Goal: Information Seeking & Learning: Find contact information

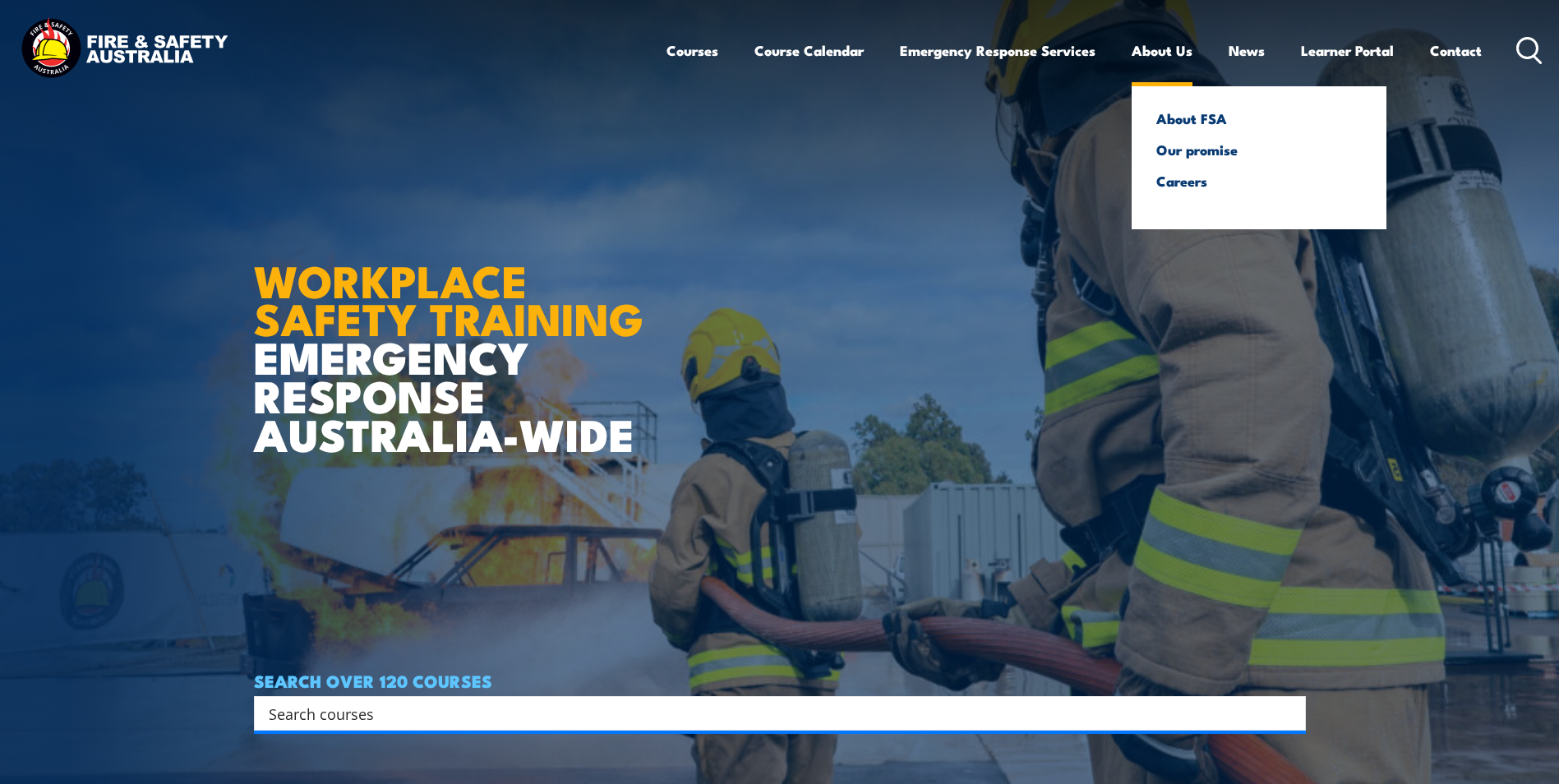
click at [1155, 48] on link "About Us" at bounding box center [1162, 50] width 61 height 43
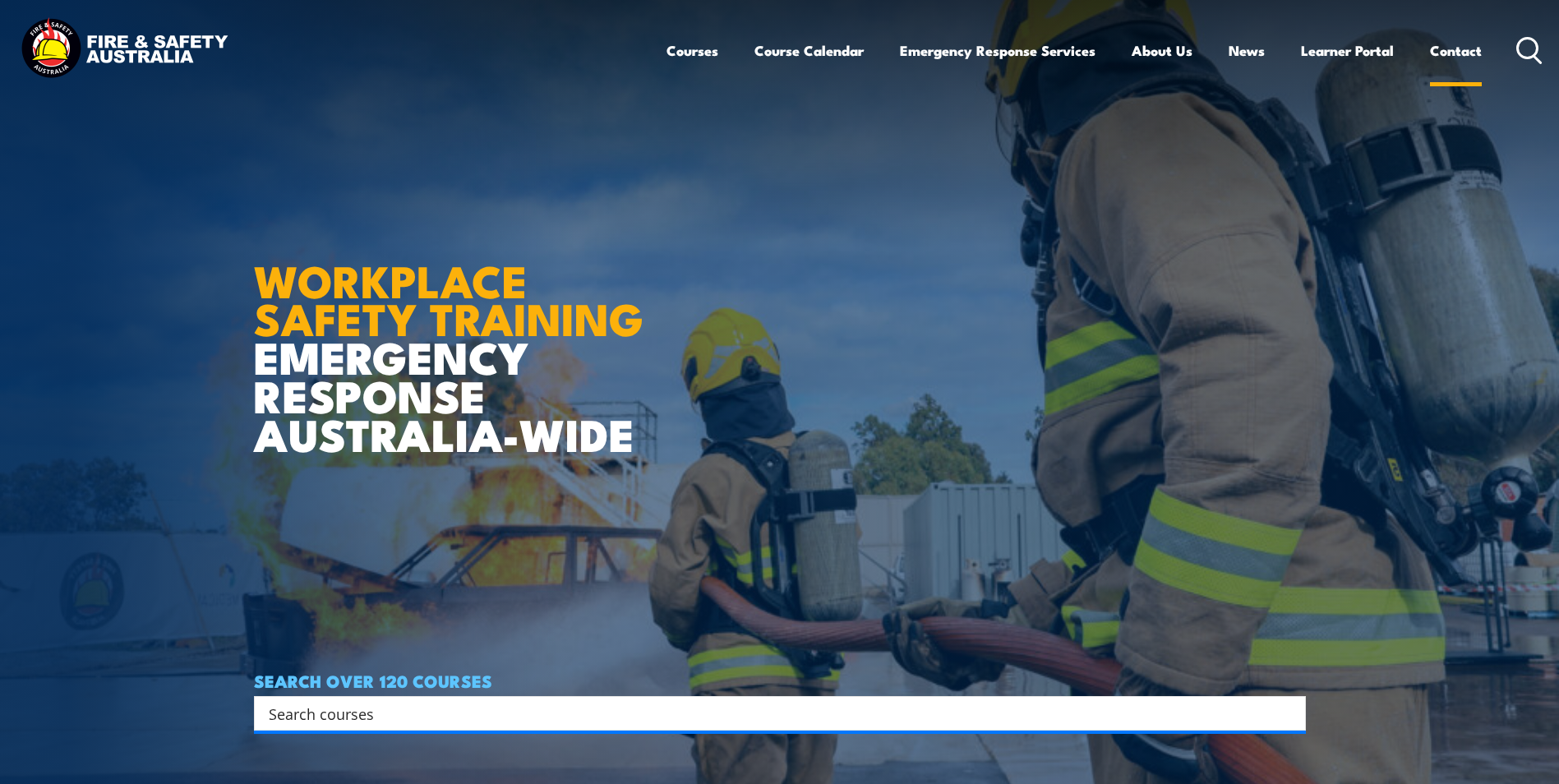
click at [1440, 50] on link "Contact" at bounding box center [1456, 50] width 52 height 43
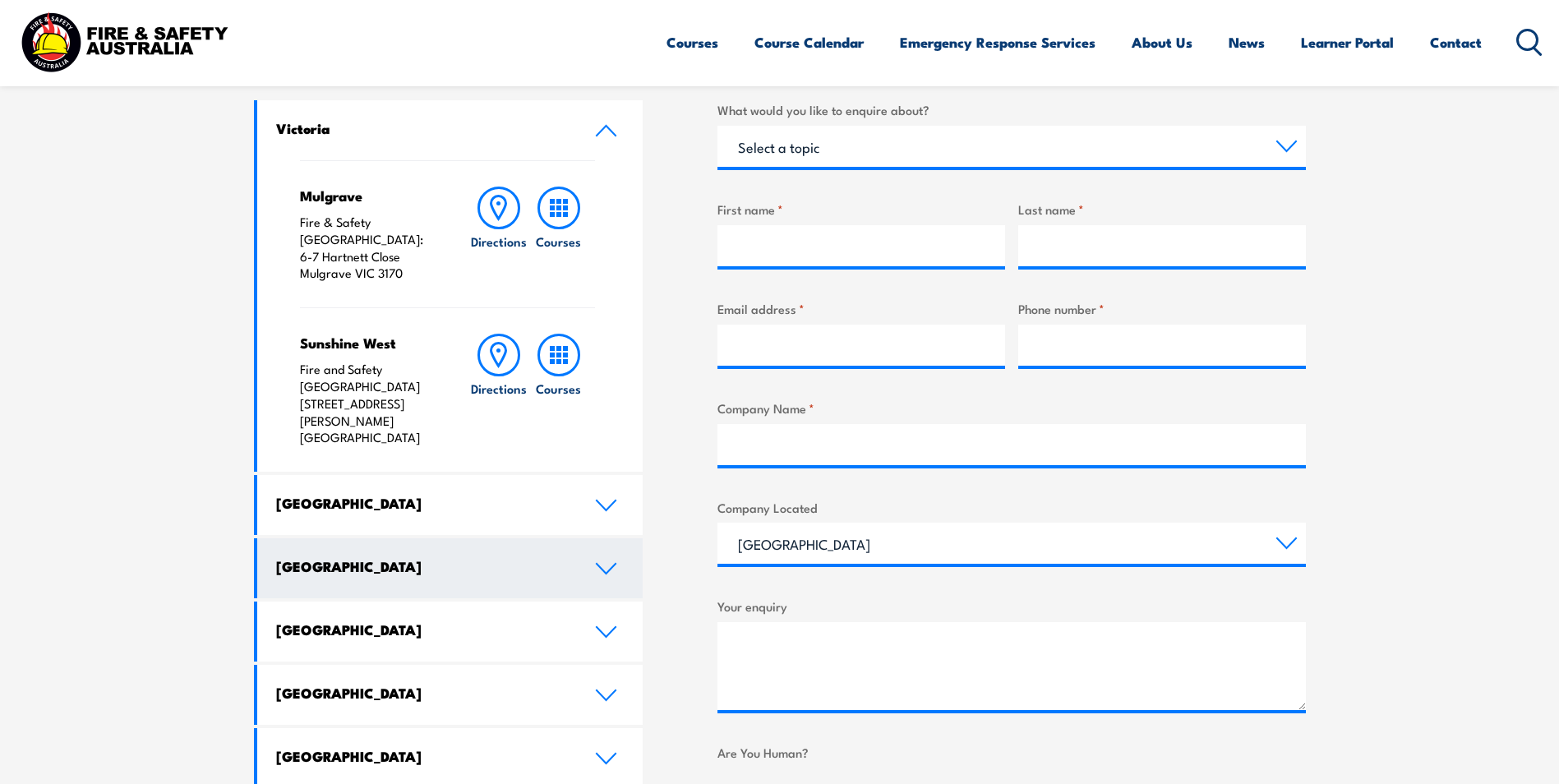
scroll to position [575, 0]
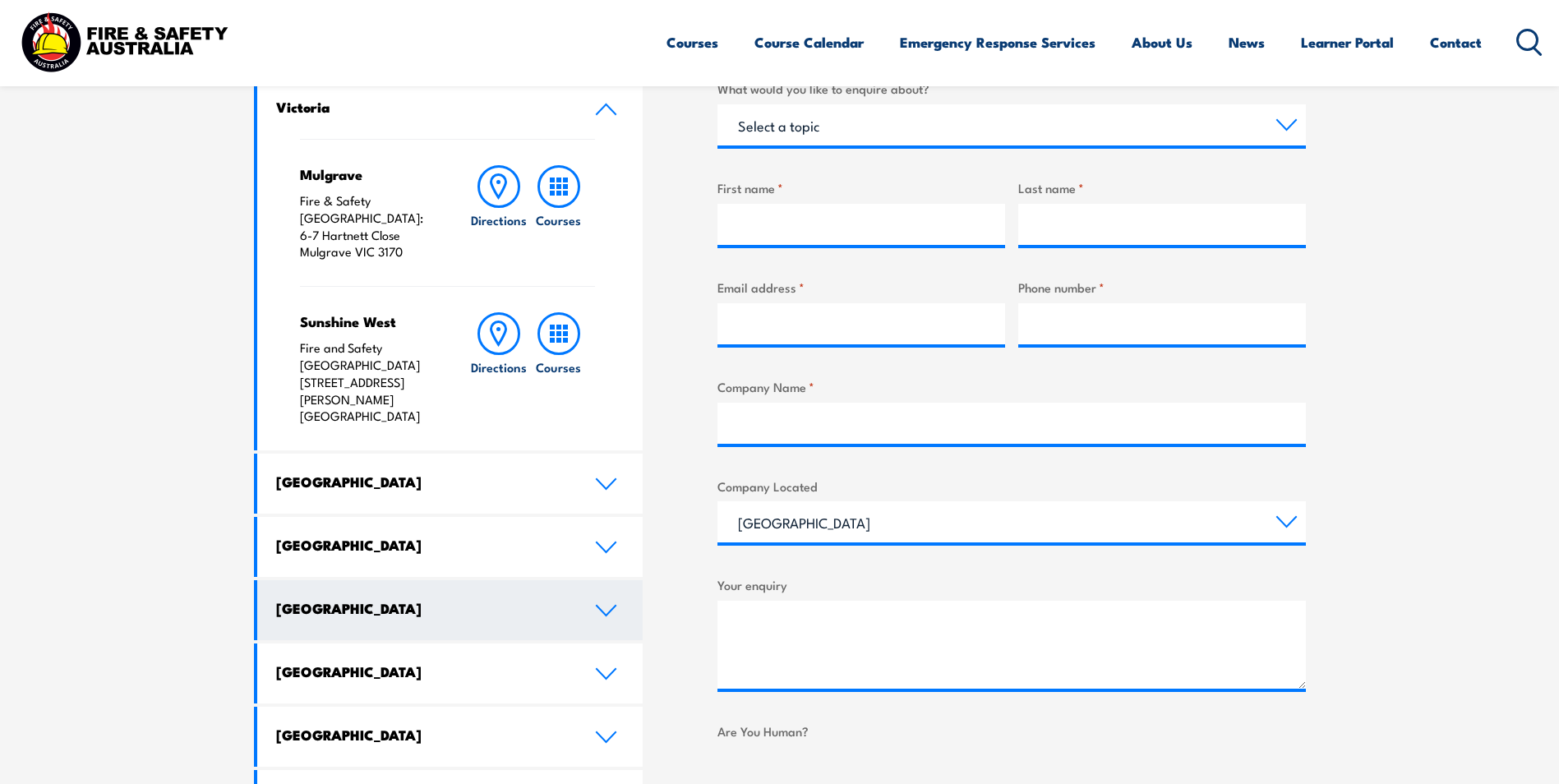
click at [427, 599] on h4 "[GEOGRAPHIC_DATA]" at bounding box center [423, 608] width 294 height 18
